Goal: Transaction & Acquisition: Purchase product/service

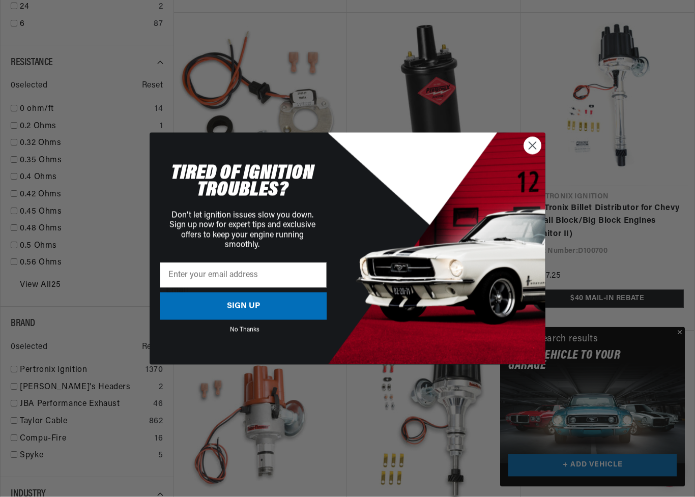
scroll to position [929, 0]
click at [531, 142] on circle "Close dialog" at bounding box center [532, 145] width 17 height 17
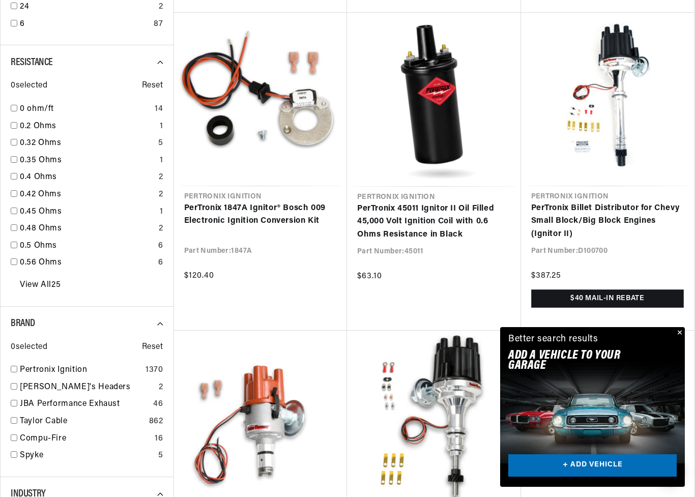
scroll to position [0, 380]
click at [671, 338] on div "Better search results Add A VEHICLE to your garage + ADD VEHICLE" at bounding box center [592, 349] width 185 height 44
click at [682, 327] on button "Close" at bounding box center [678, 333] width 12 height 12
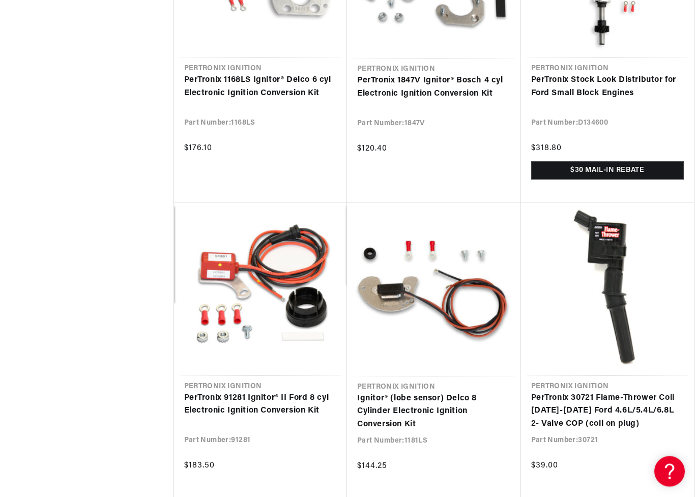
scroll to position [2327, 0]
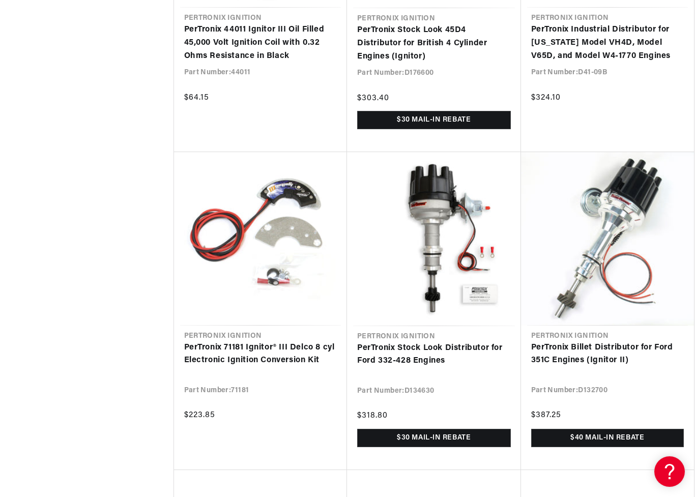
scroll to position [3331, 0]
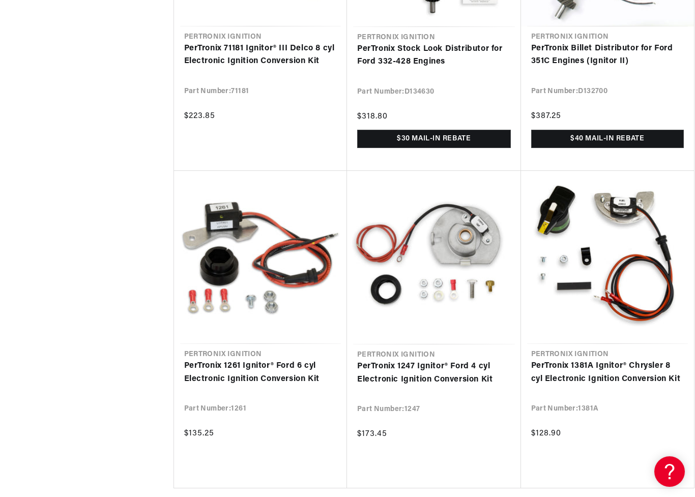
click at [295, 364] on link "PerTronix 1261 Ignitor® Ford 6 cyl Electronic Ignition Conversion Kit" at bounding box center [260, 373] width 153 height 26
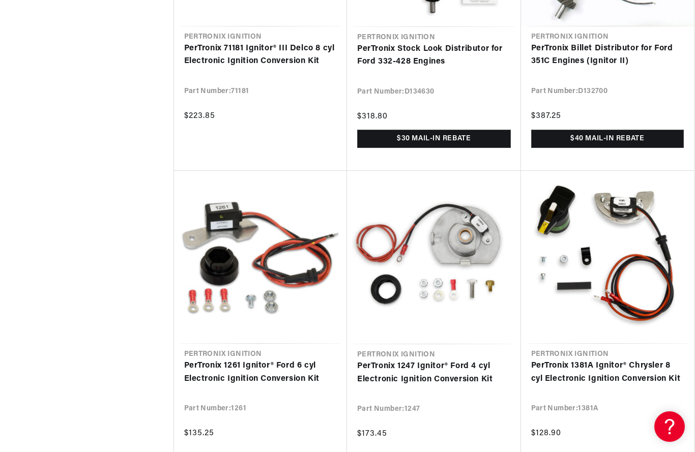
scroll to position [0, 380]
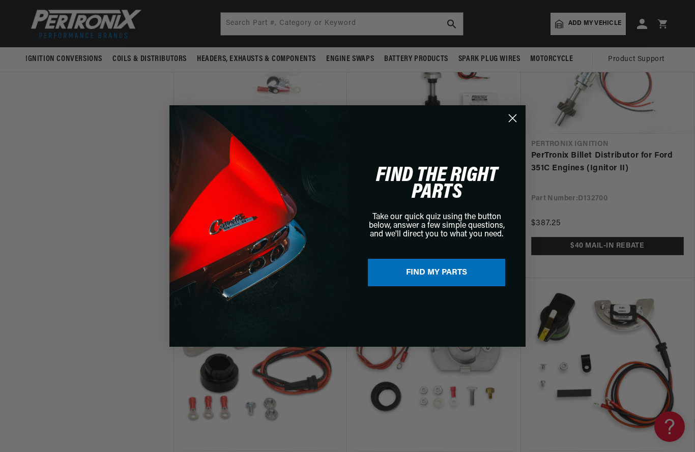
scroll to position [3520, 0]
click at [508, 116] on circle "Close dialog" at bounding box center [512, 118] width 17 height 17
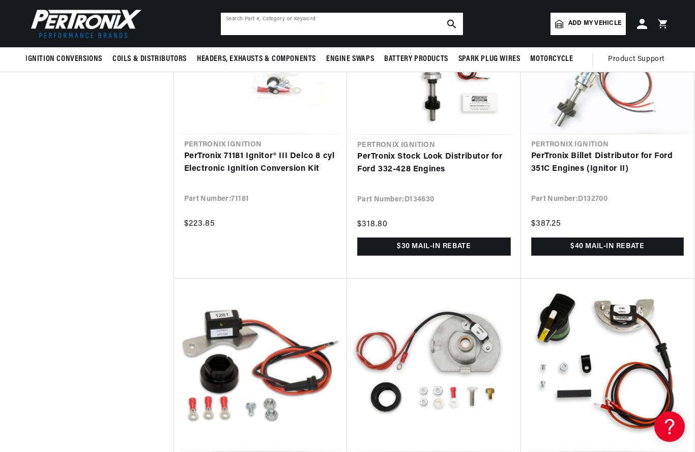
click at [253, 27] on input "text" at bounding box center [342, 24] width 242 height 22
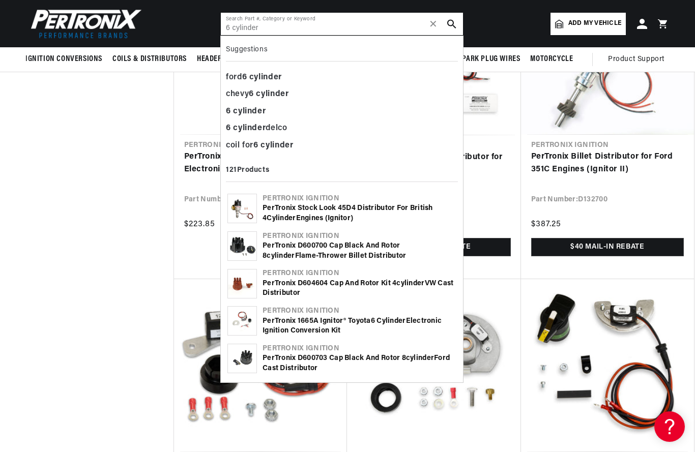
scroll to position [0, 380]
type input "6 cylinder"
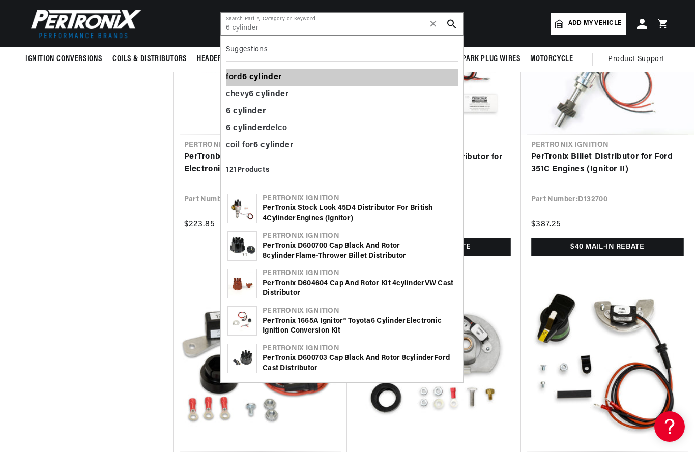
click at [247, 78] on b "6" at bounding box center [244, 77] width 5 height 8
